Goal: Find specific page/section: Find specific page/section

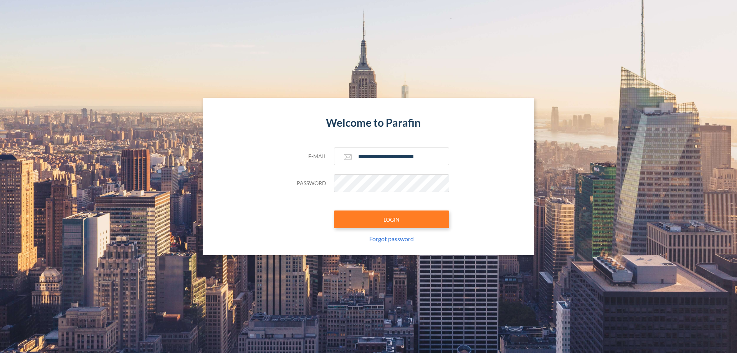
type input "**********"
click at [392, 219] on button "LOGIN" at bounding box center [391, 219] width 115 height 18
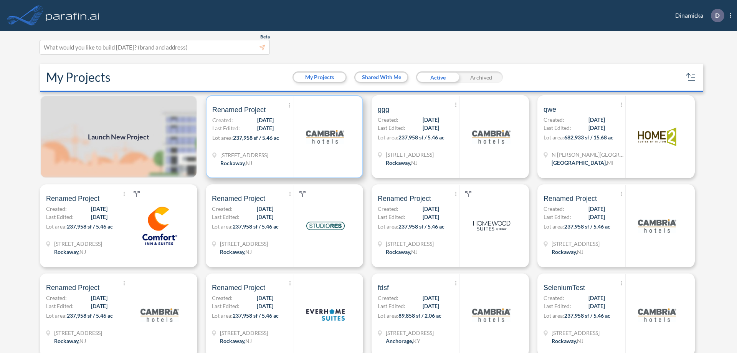
scroll to position [2, 0]
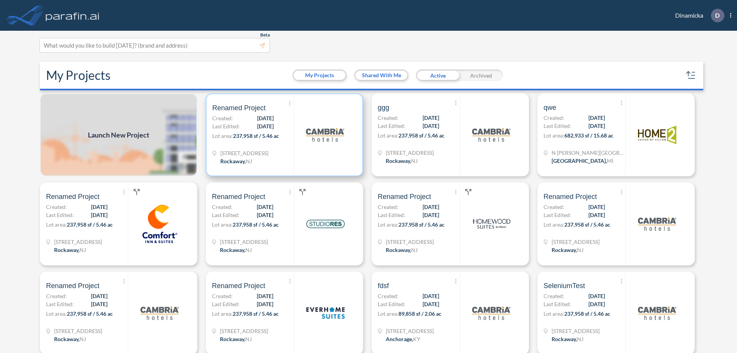
click at [283, 135] on p "Lot area: 237,958 sf / 5.46 ac" at bounding box center [252, 137] width 81 height 11
